Goal: Task Accomplishment & Management: Manage account settings

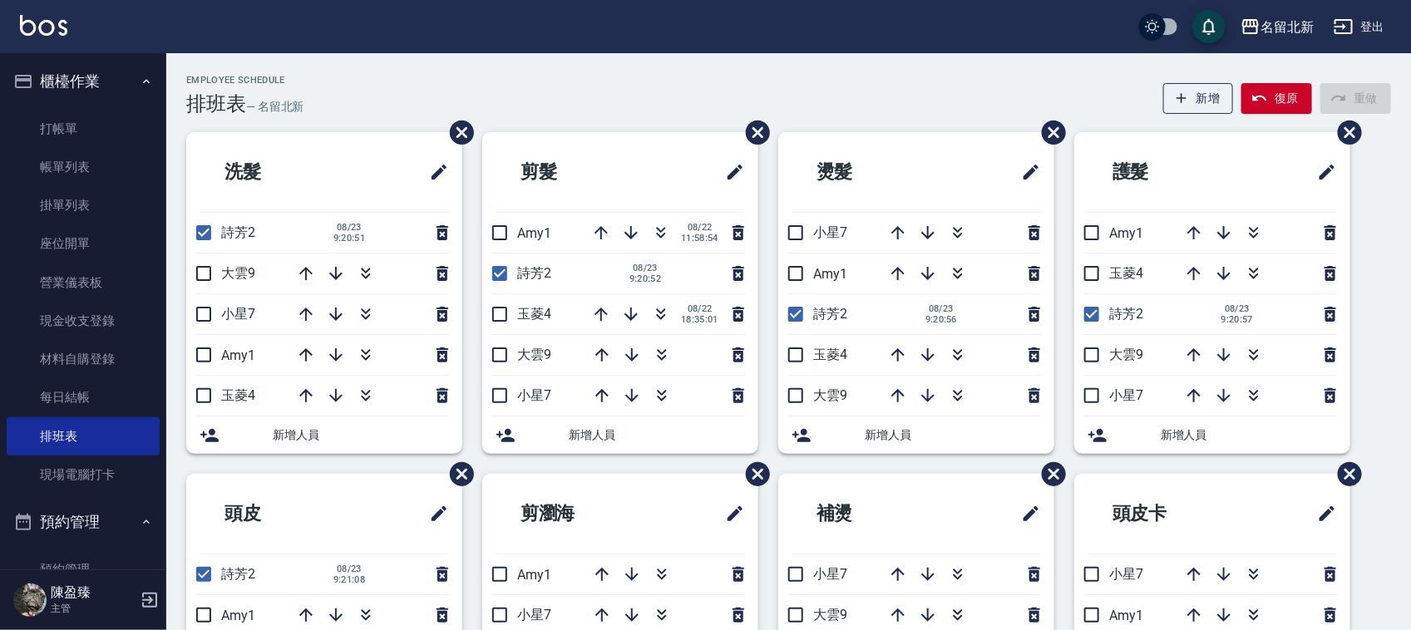
scroll to position [104, 0]
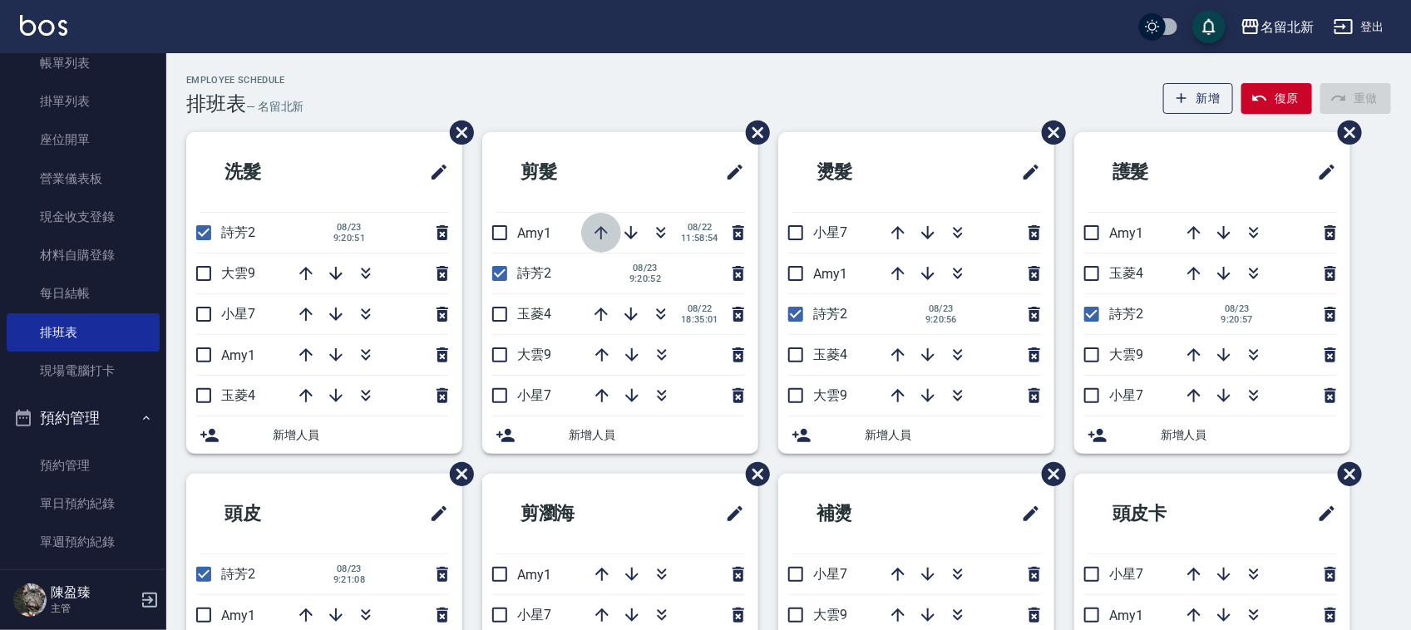
click at [599, 231] on icon "button" at bounding box center [601, 233] width 20 height 20
click at [501, 273] on input "checkbox" at bounding box center [499, 273] width 35 height 35
checkbox input "false"
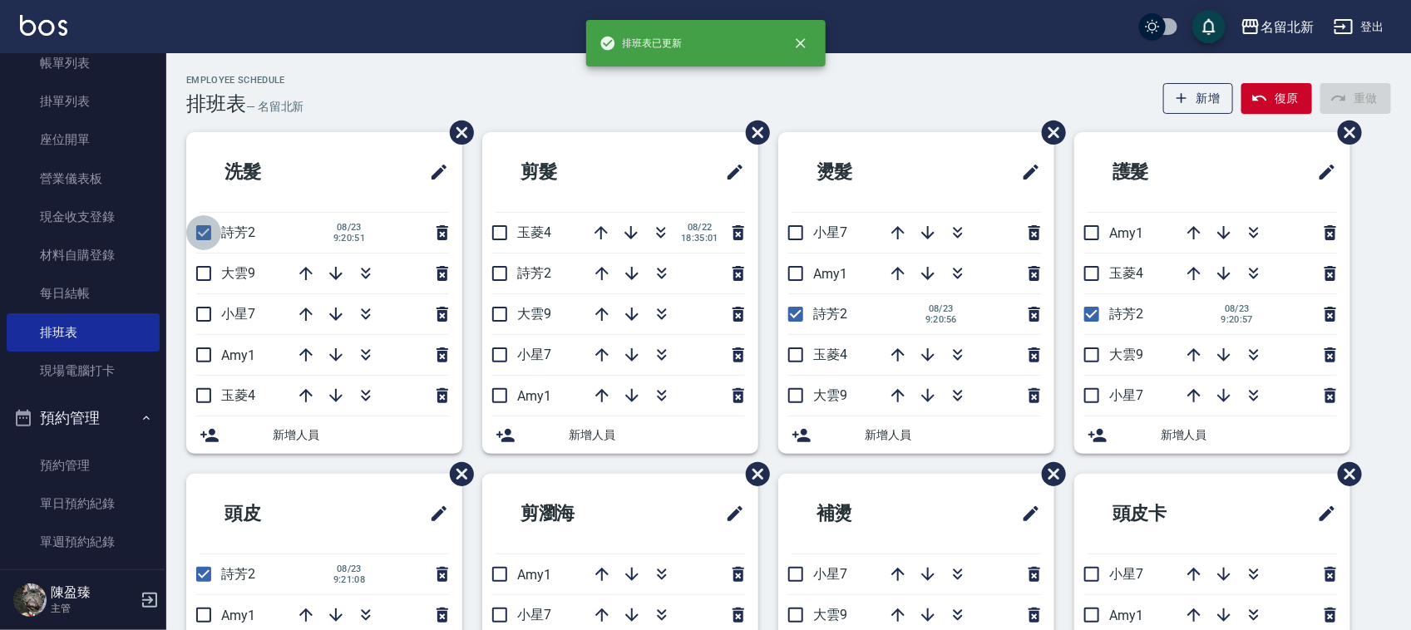
click at [205, 229] on input "checkbox" at bounding box center [203, 232] width 35 height 35
checkbox input "false"
click at [796, 323] on input "checkbox" at bounding box center [795, 314] width 35 height 35
checkbox input "false"
click at [1086, 321] on input "checkbox" at bounding box center [1091, 314] width 35 height 35
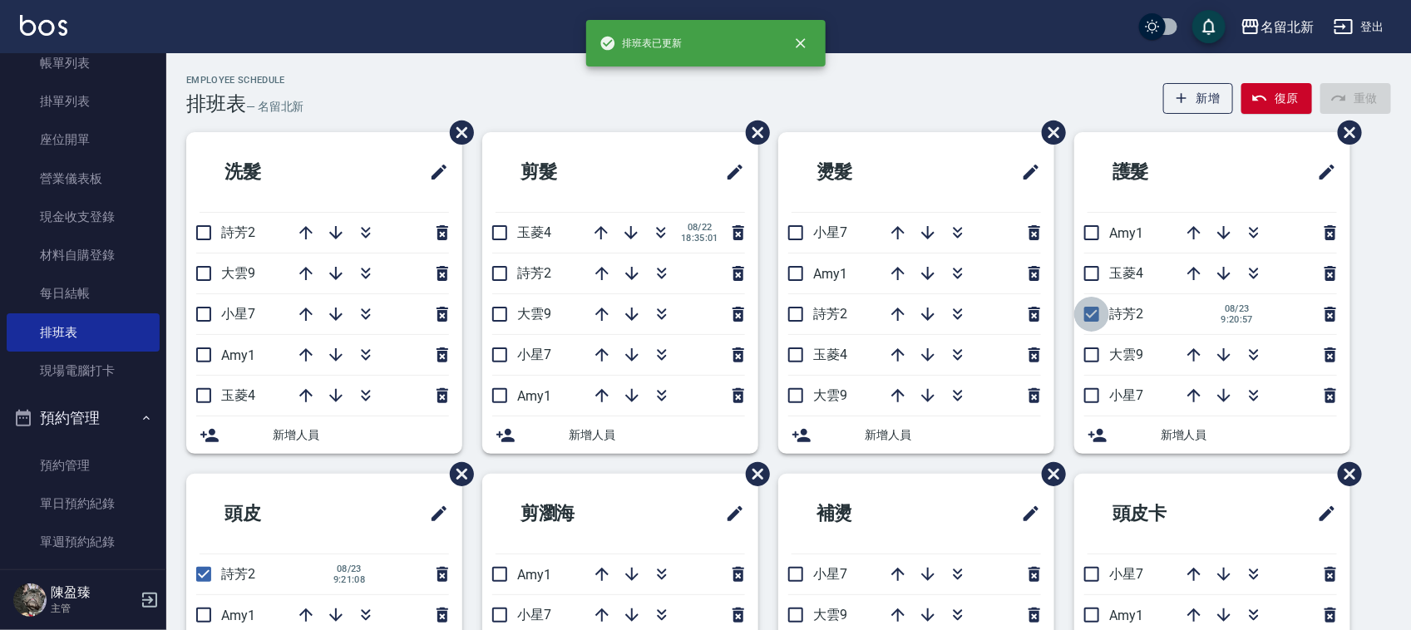
checkbox input "false"
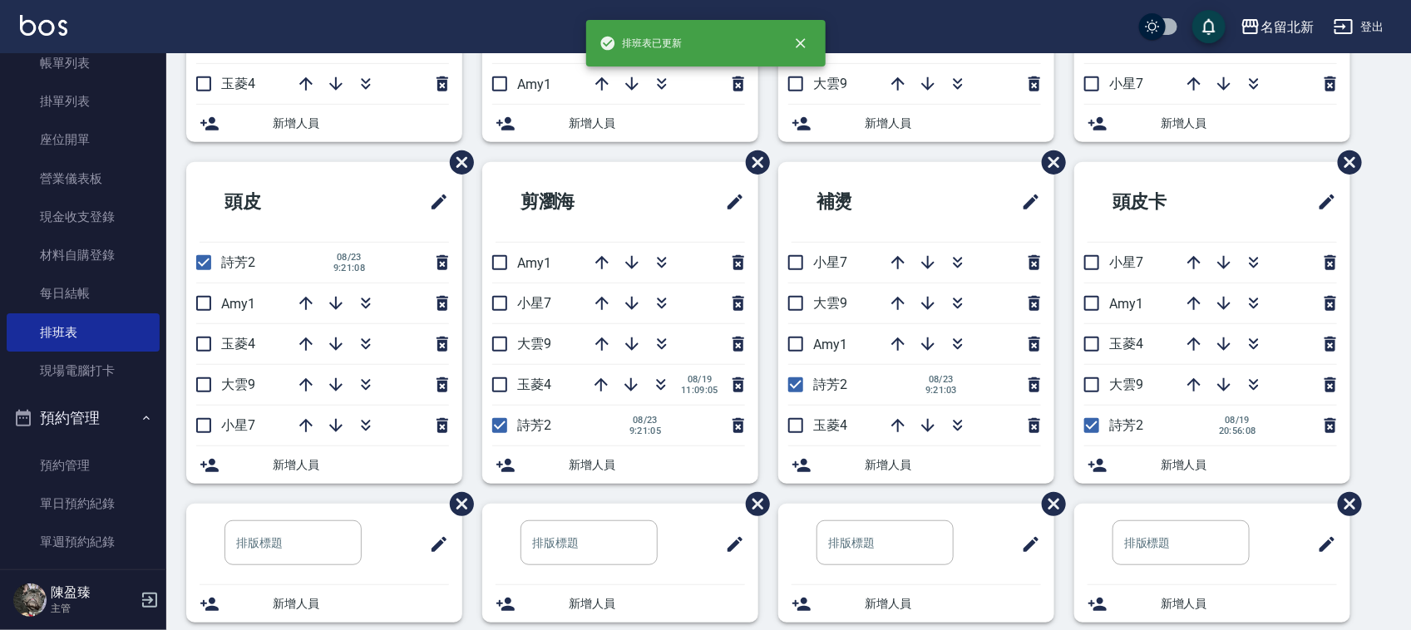
click at [193, 262] on input "checkbox" at bounding box center [203, 262] width 35 height 35
checkbox input "false"
click at [501, 427] on input "checkbox" at bounding box center [499, 425] width 35 height 35
checkbox input "false"
click at [792, 392] on input "checkbox" at bounding box center [795, 385] width 35 height 35
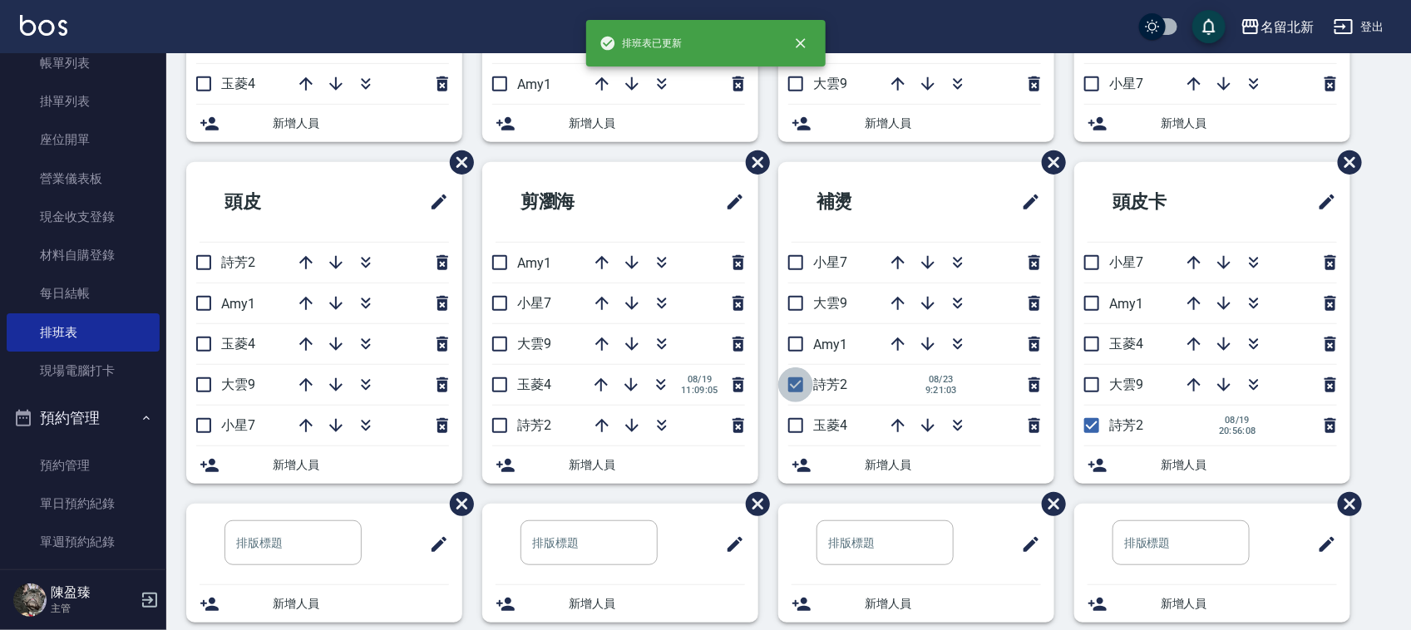
checkbox input "false"
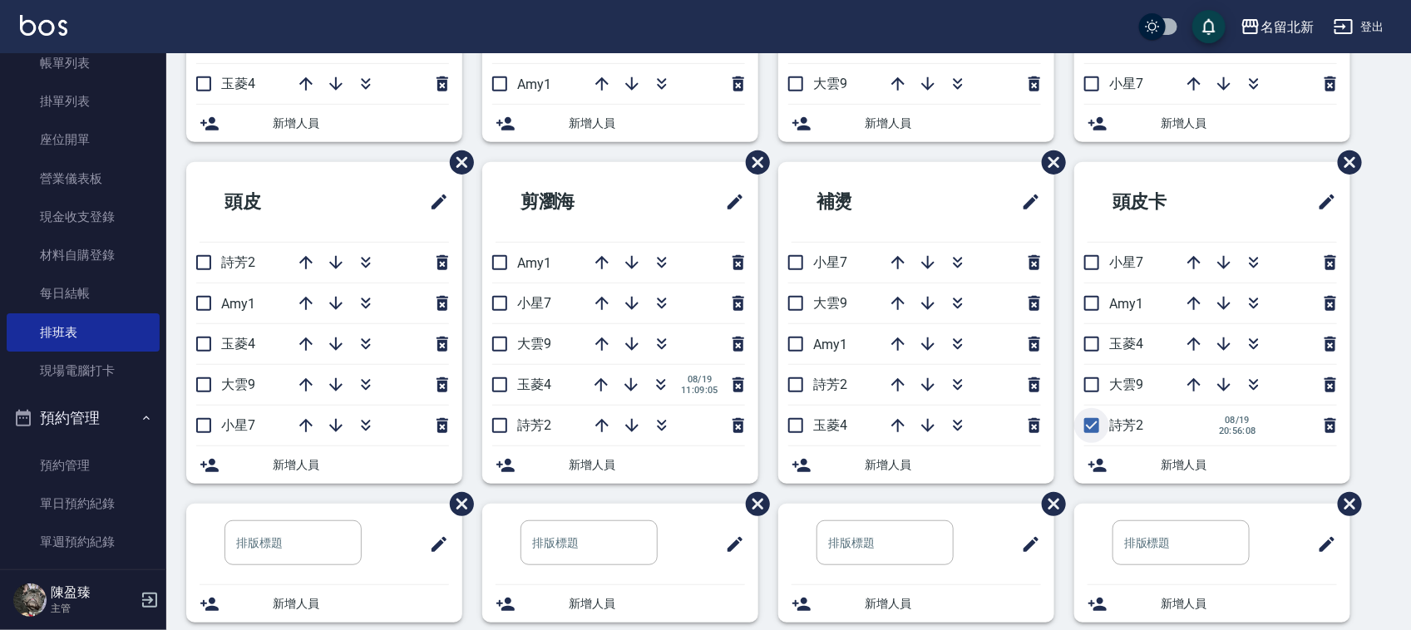
click at [1089, 429] on input "checkbox" at bounding box center [1091, 425] width 35 height 35
checkbox input "false"
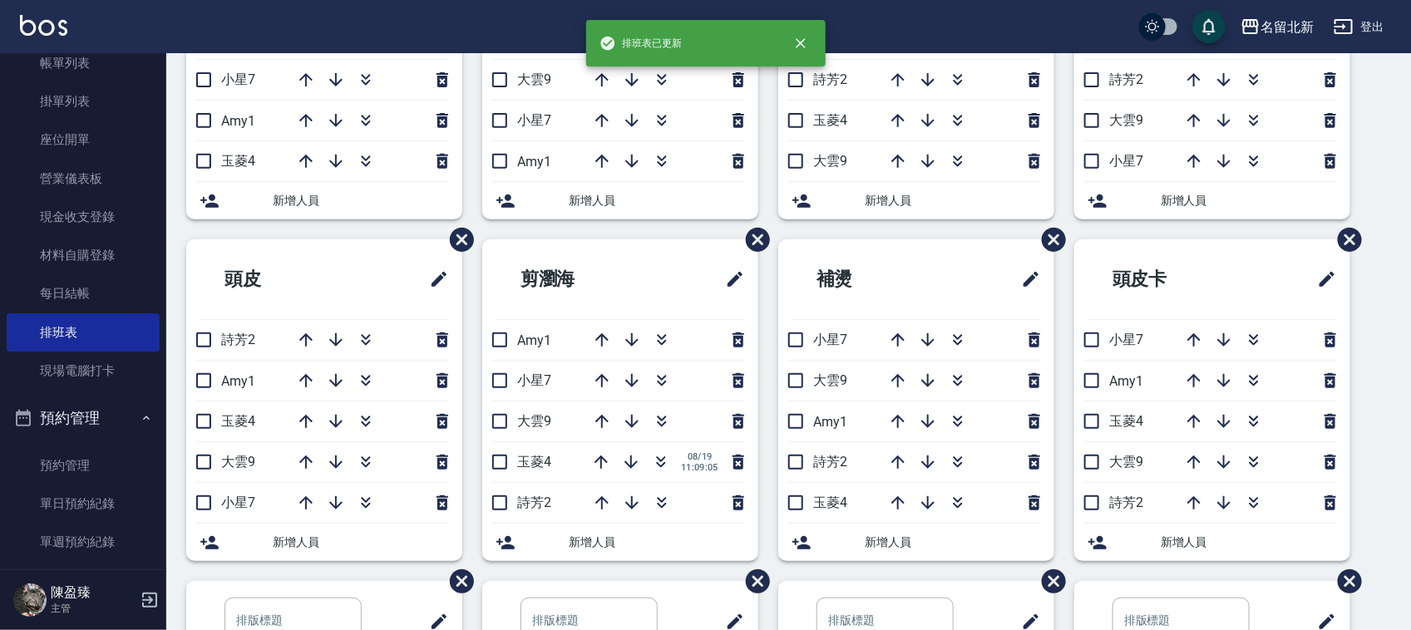
scroll to position [104, 0]
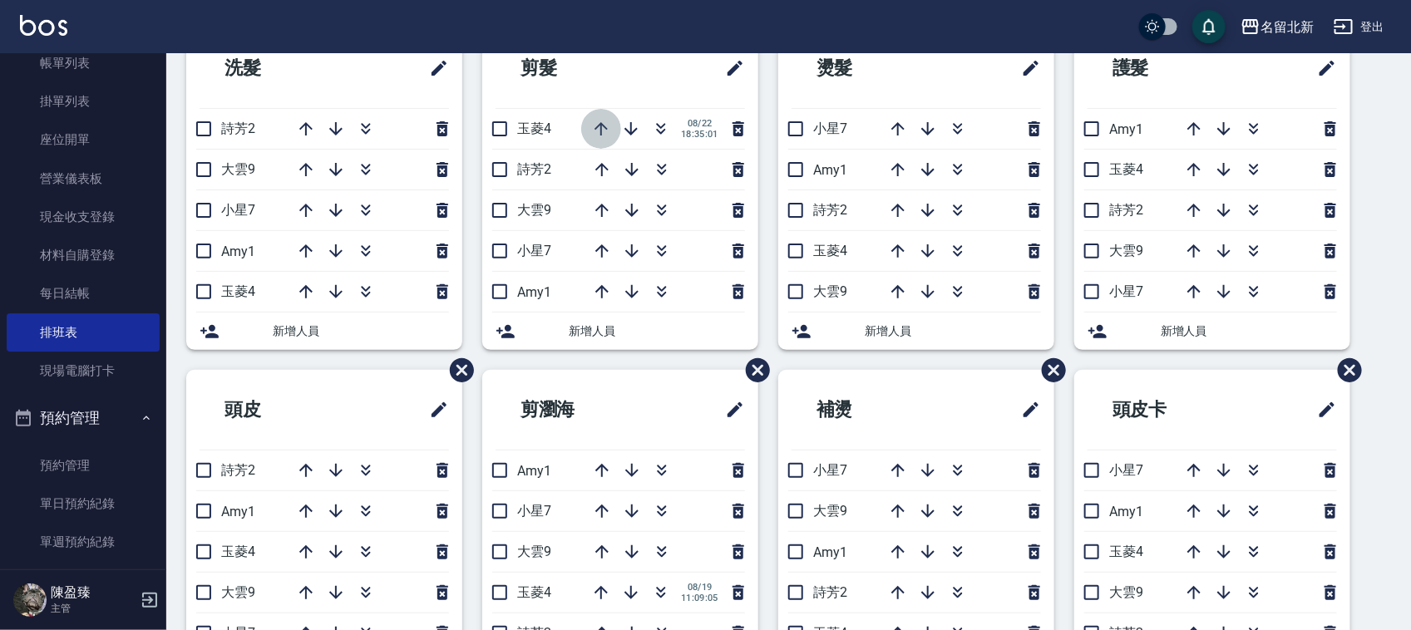
click at [599, 131] on icon "button" at bounding box center [601, 129] width 20 height 20
